Goal: Obtain resource: Download file/media

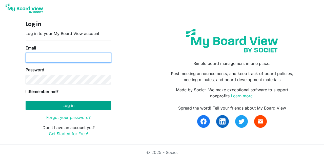
type input "[EMAIL_ADDRESS][DOMAIN_NAME]"
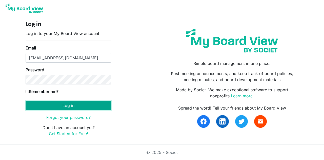
click at [69, 104] on button "Log in" at bounding box center [69, 105] width 86 height 10
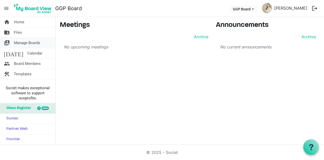
click at [37, 38] on span "Manage Boards" at bounding box center [27, 43] width 26 height 10
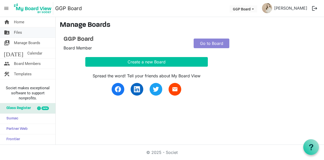
click at [22, 29] on link "folder_shared Files" at bounding box center [27, 32] width 55 height 10
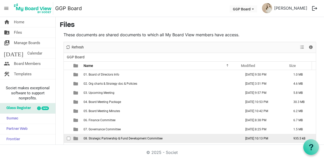
click at [108, 138] on span "08. Strategic Partnership & Fund Development Committee" at bounding box center [123, 138] width 79 height 4
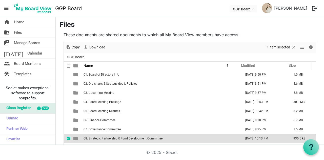
click at [108, 138] on span "08. Strategic Partnership & Fund Development Committee" at bounding box center [123, 138] width 79 height 4
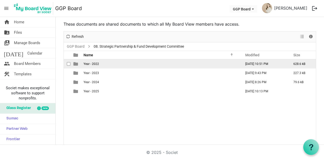
click at [92, 65] on td "Year - 2022" at bounding box center [161, 63] width 158 height 9
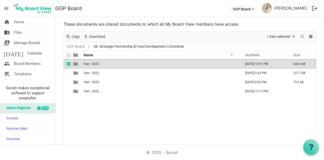
click at [92, 65] on td "Year - 2022" at bounding box center [161, 63] width 158 height 9
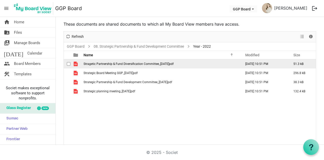
click at [92, 65] on td "Stragetic Partnership & Fund Diversification Committee_2022.04.24.pdf" at bounding box center [161, 63] width 158 height 9
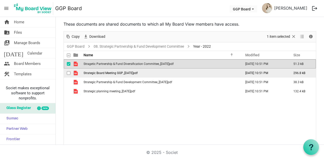
click at [123, 72] on span "Strategic Board Meeting GGP_2022.12.01.pdf" at bounding box center [111, 73] width 54 height 4
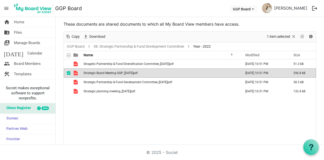
click at [123, 72] on span "Strategic Board Meeting GGP_2022.12.01.pdf" at bounding box center [111, 73] width 54 height 4
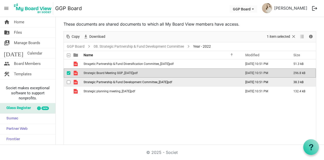
click at [124, 84] on td "Strategic Partnership & Fund Development Committee_2022.02.15.pdf" at bounding box center [161, 81] width 158 height 9
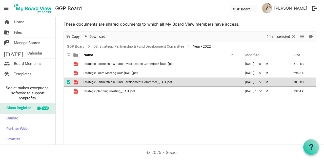
click at [124, 84] on td "Strategic Partnership & Fund Development Committee_2022.02.15.pdf" at bounding box center [161, 81] width 158 height 9
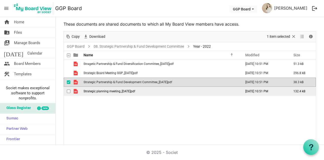
click at [125, 94] on td "Strategic planning meeting_2022.01.12.pdf" at bounding box center [161, 91] width 158 height 9
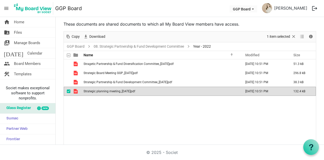
click at [125, 94] on td "Strategic planning meeting_2022.01.12.pdf" at bounding box center [161, 91] width 158 height 9
